Goal: Task Accomplishment & Management: Manage account settings

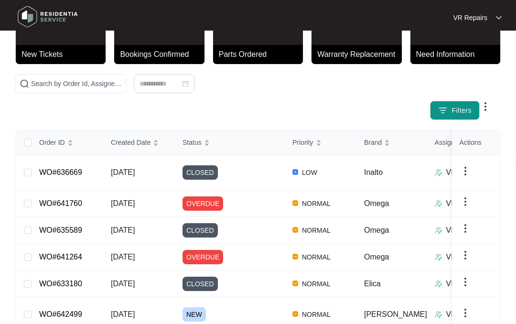
scroll to position [86, 0]
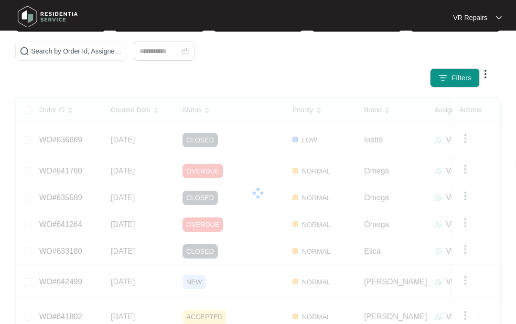
click at [75, 277] on link "WO#642499" at bounding box center [60, 281] width 43 height 8
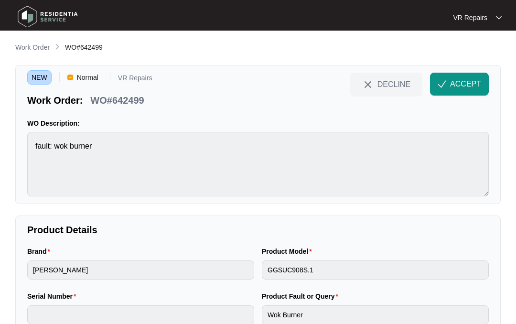
click at [451, 80] on span "ACCEPT" at bounding box center [465, 83] width 31 height 11
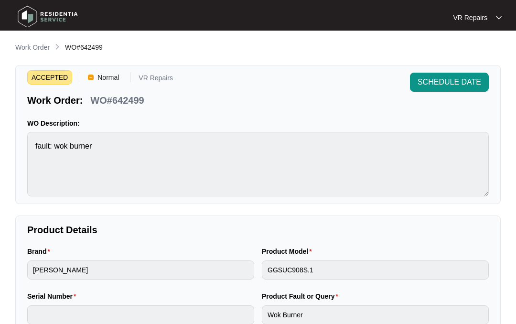
click at [30, 50] on p "Work Order" at bounding box center [32, 48] width 34 height 10
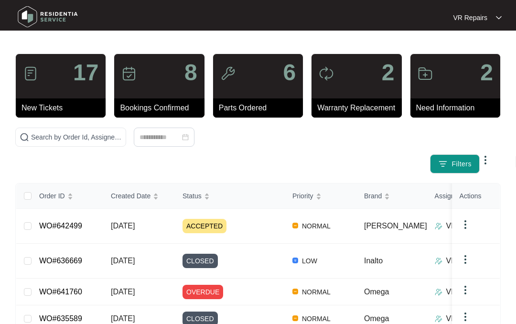
click at [69, 288] on link "WO#641760" at bounding box center [60, 292] width 43 height 8
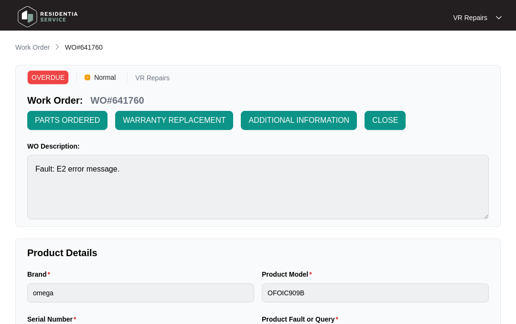
click at [31, 47] on p "Work Order" at bounding box center [32, 48] width 34 height 10
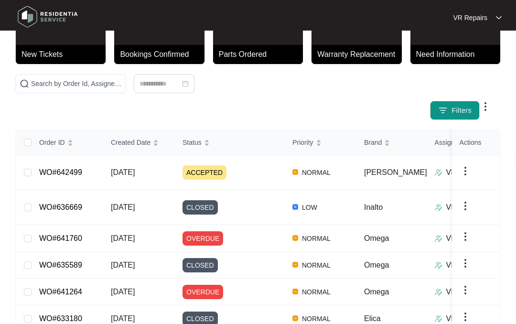
scroll to position [60, 0]
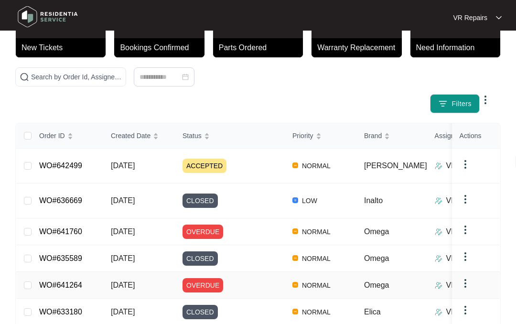
click at [78, 281] on link "WO#641264" at bounding box center [60, 285] width 43 height 8
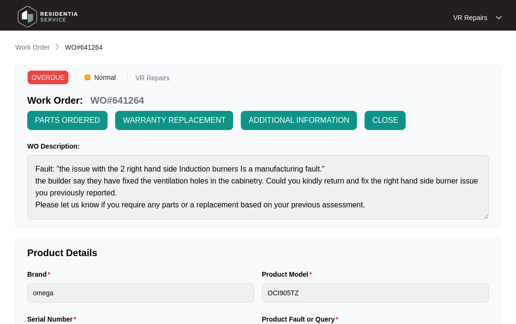
click at [28, 50] on p "Work Order" at bounding box center [32, 48] width 34 height 10
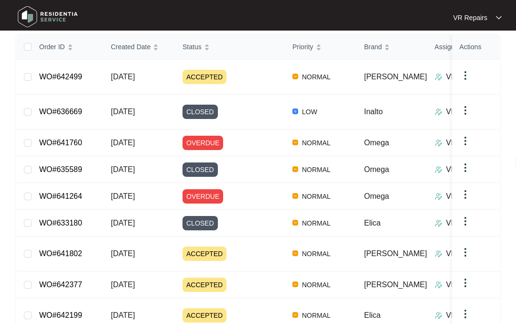
scroll to position [156, 0]
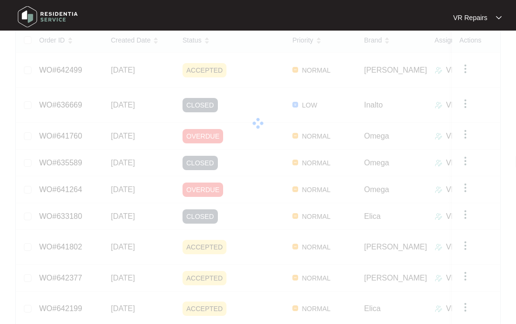
scroll to position [65, 0]
